Goal: Information Seeking & Learning: Learn about a topic

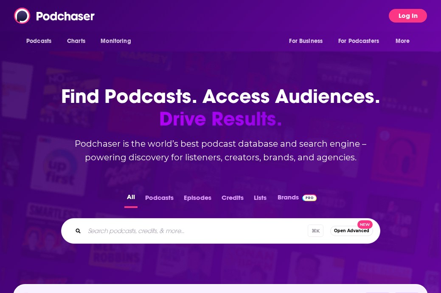
click at [408, 15] on button "Log In" at bounding box center [408, 16] width 38 height 14
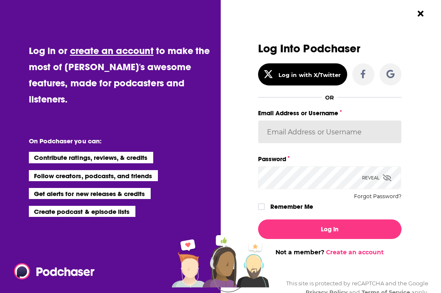
type input "[PERSON_NAME][EMAIL_ADDRESS][DOMAIN_NAME]"
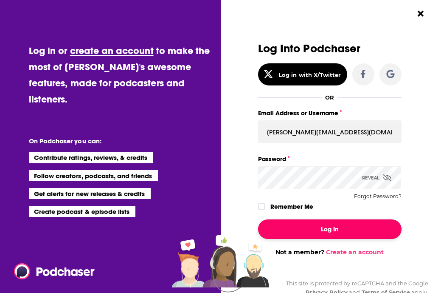
click at [320, 223] on button "Log In" at bounding box center [330, 229] width 144 height 20
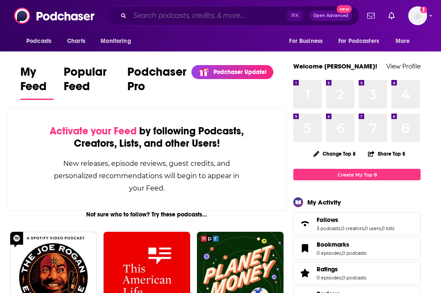
click at [158, 17] on input "Search podcasts, credits, & more..." at bounding box center [208, 16] width 157 height 14
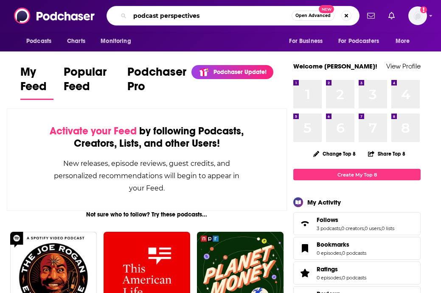
type input "podcast perspectives"
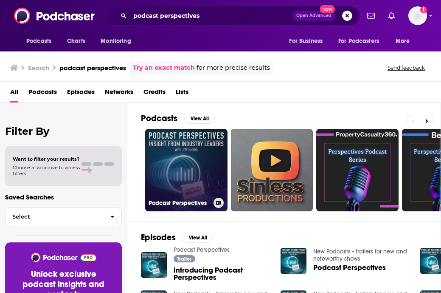
click at [186, 167] on link "Podcast Perspectives" at bounding box center [186, 170] width 82 height 82
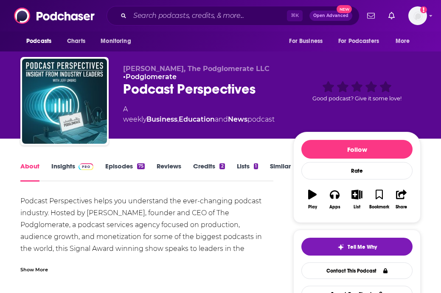
click at [172, 90] on div "Podcast Perspectives" at bounding box center [201, 89] width 157 height 17
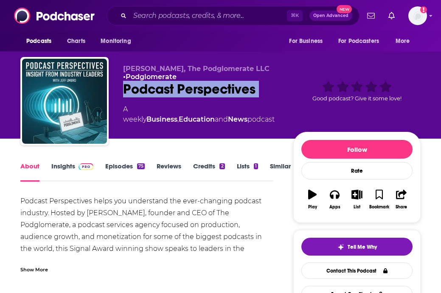
click at [172, 90] on div "Podcast Perspectives" at bounding box center [201, 89] width 157 height 17
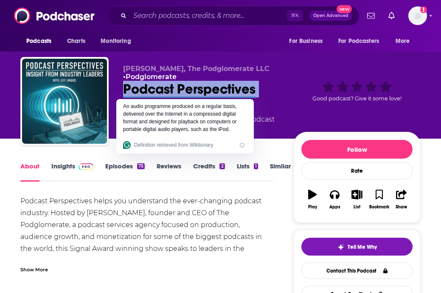
copy h1 "Podcast Perspectives"
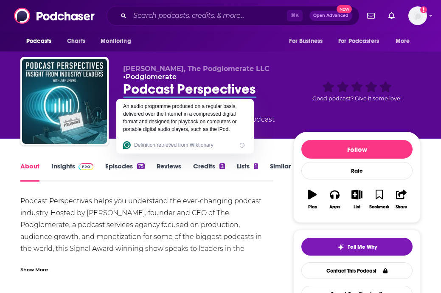
click at [31, 269] on div "Show More" at bounding box center [34, 269] width 28 height 8
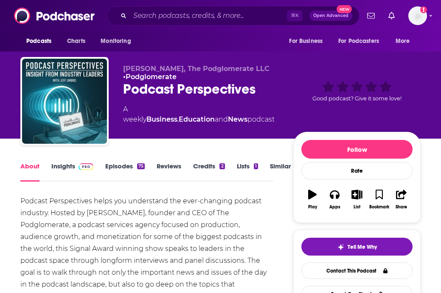
click at [137, 219] on div "Podcast Perspectives helps you understand the ever-changing podcast industry. H…" at bounding box center [146, 254] width 253 height 119
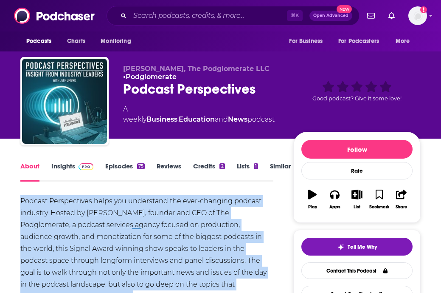
click at [137, 219] on html "Podcasts Charts Monitoring ⌘ K Open Advanced New For Business For Podcasters Mo…" at bounding box center [220, 146] width 441 height 293
copy div "Podcast Perspectives helps you understand the ever-changing podcast industry. H…"
click at [57, 167] on link "Insights" at bounding box center [72, 172] width 42 height 20
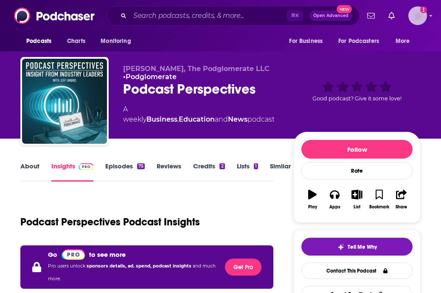
click at [410, 12] on img "Logged in as untitledpartners" at bounding box center [417, 15] width 19 height 19
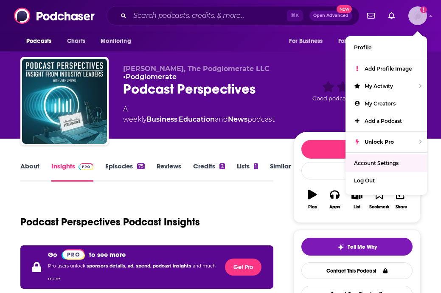
click at [372, 156] on link "Account Settings" at bounding box center [387, 162] width 82 height 17
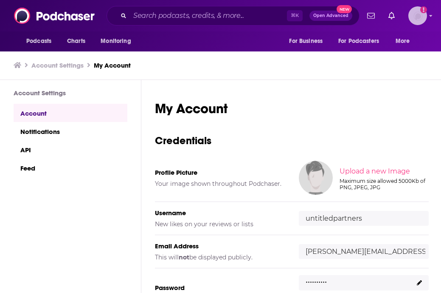
click at [417, 17] on img "Logged in as untitledpartners" at bounding box center [417, 15] width 19 height 19
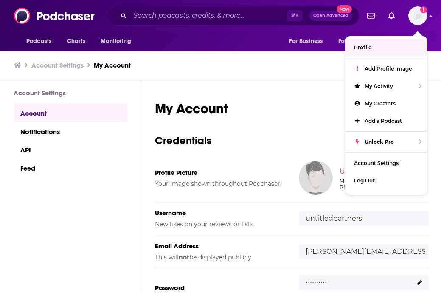
click at [40, 116] on link "Account" at bounding box center [71, 113] width 114 height 18
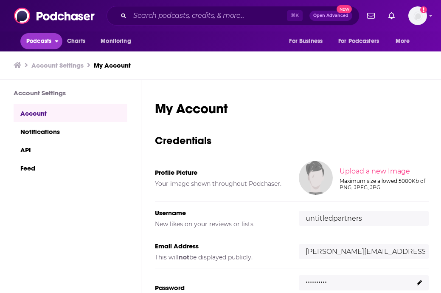
click at [42, 35] on button "Podcasts" at bounding box center [41, 41] width 42 height 16
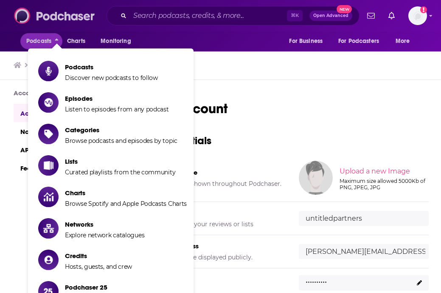
click at [38, 16] on img at bounding box center [55, 16] width 82 height 16
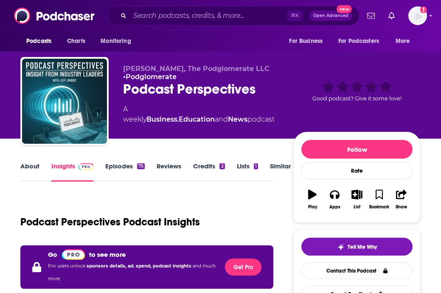
click at [151, 88] on div "Podcast Perspectives" at bounding box center [201, 89] width 157 height 17
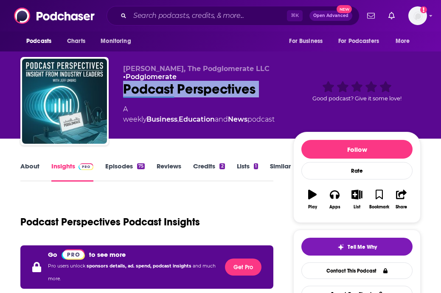
click at [151, 88] on div "Podcast Perspectives" at bounding box center [201, 89] width 157 height 17
copy h2 "Podcast Perspectives"
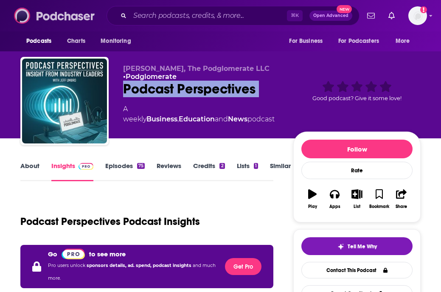
click at [56, 14] on img at bounding box center [55, 16] width 82 height 16
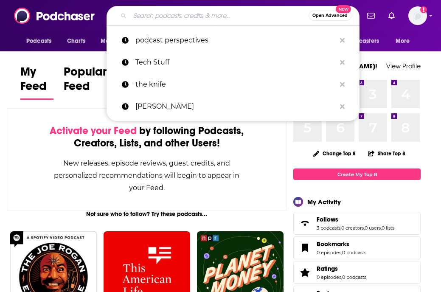
click at [169, 11] on input "Search podcasts, credits, & more..." at bounding box center [219, 16] width 179 height 14
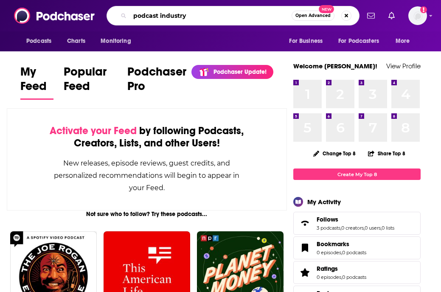
type input "podcast industry"
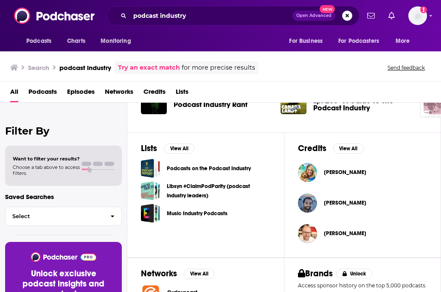
scroll to position [243, 0]
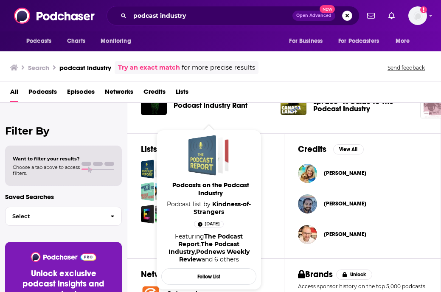
click at [225, 170] on span "Podcasts on the Podcast Industry" at bounding box center [209, 155] width 41 height 41
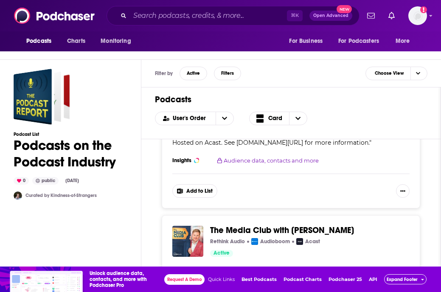
scroll to position [1377, 0]
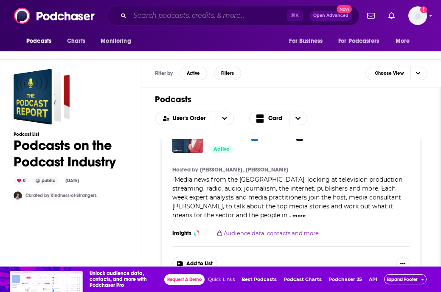
click at [206, 16] on input "Search podcasts, credits, & more..." at bounding box center [208, 16] width 157 height 14
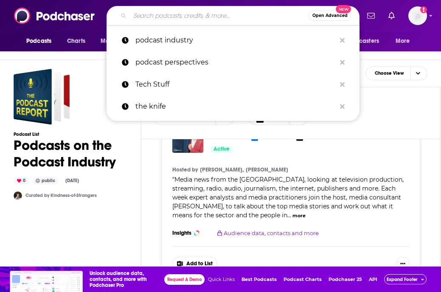
click at [416, 116] on div "User's Order Card" at bounding box center [291, 119] width 272 height 14
